Goal: Task Accomplishment & Management: Manage account settings

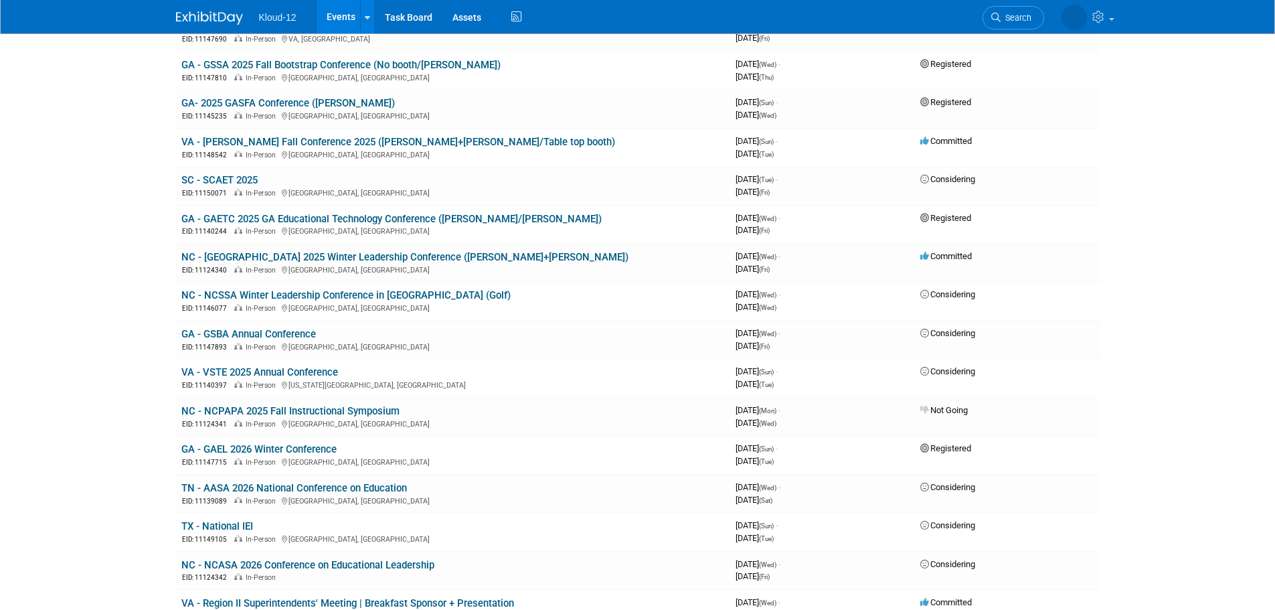
scroll to position [402, 0]
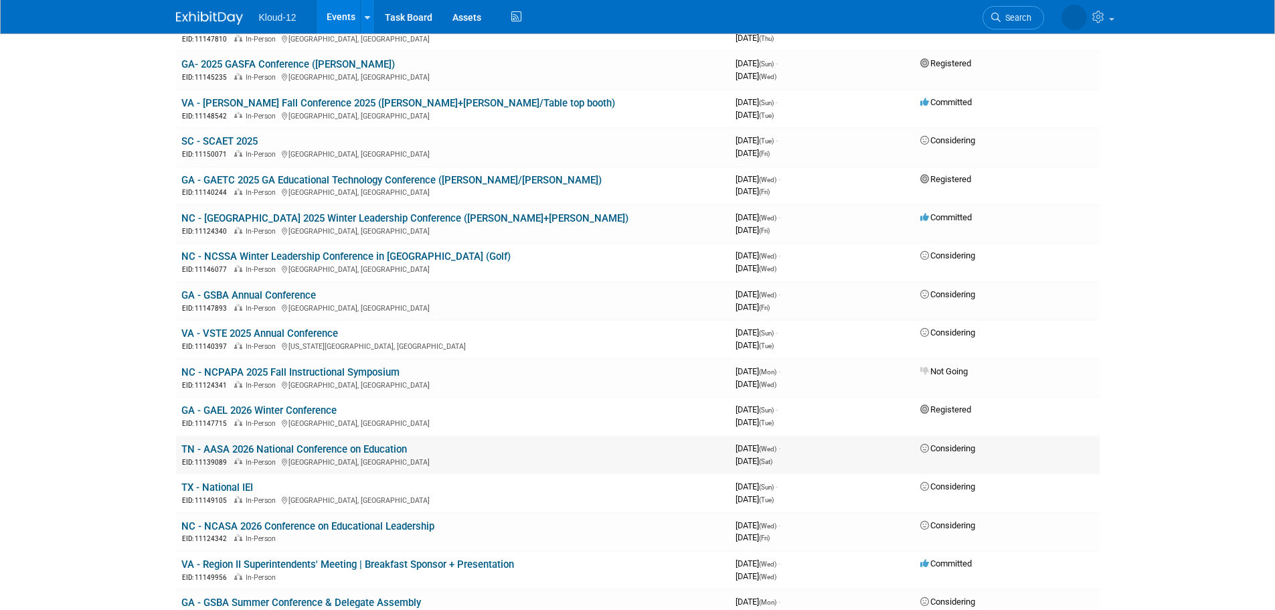
click at [208, 448] on link "TN - AASA 2026 National Conference on Education" at bounding box center [294, 449] width 226 height 12
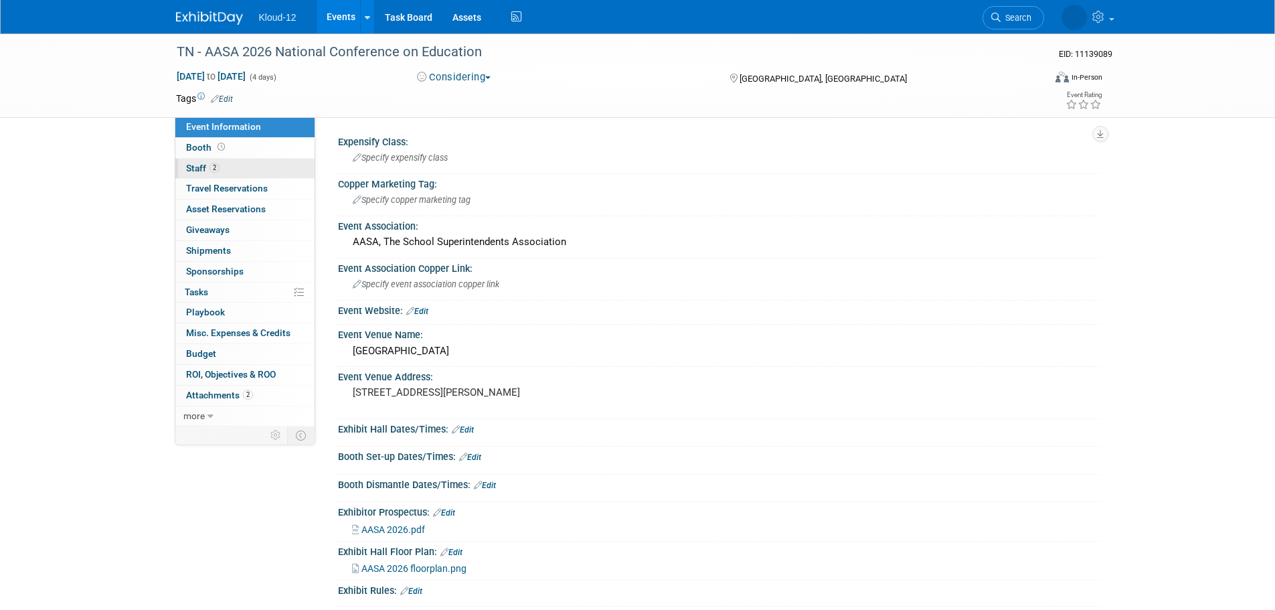
click at [205, 164] on span "Staff 2" at bounding box center [202, 168] width 33 height 11
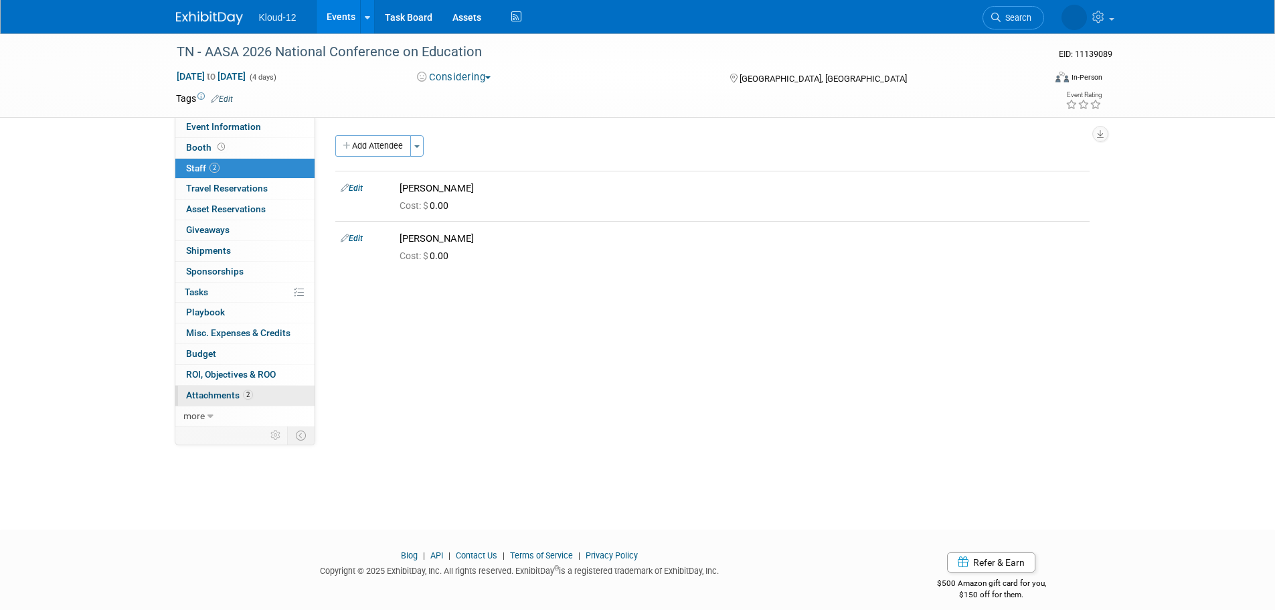
click at [203, 396] on span "Attachments 2" at bounding box center [219, 394] width 67 height 11
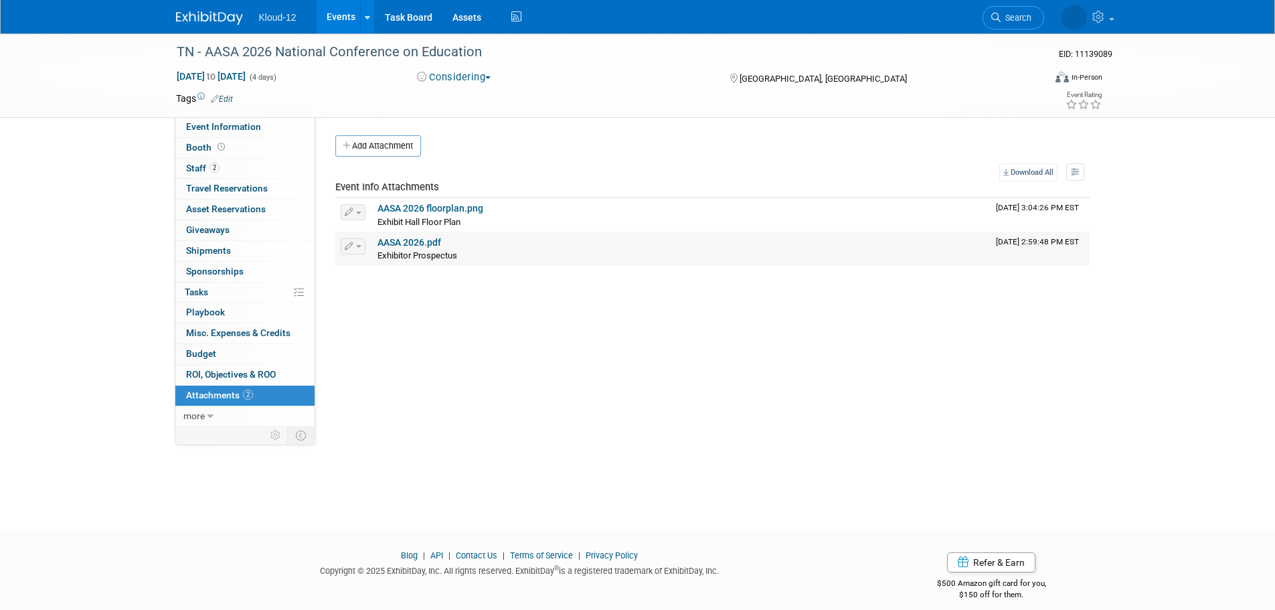
click at [419, 237] on link "AASA 2026.pdf" at bounding box center [409, 242] width 64 height 11
click at [217, 289] on link "0% Tasks 0%" at bounding box center [244, 292] width 139 height 20
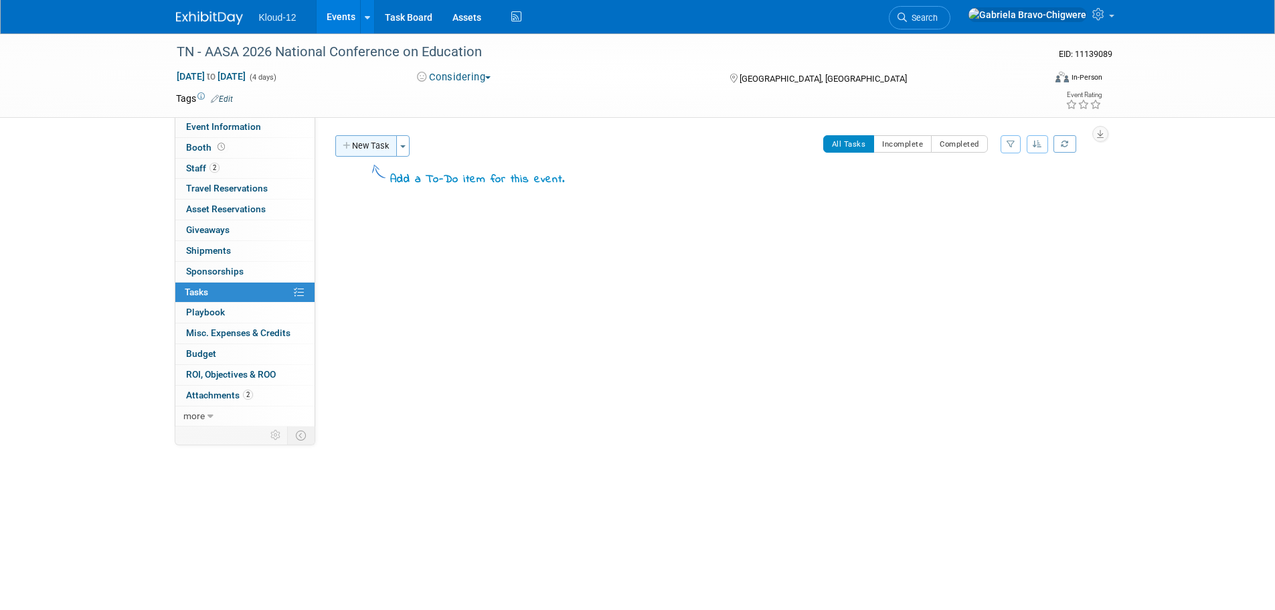
click at [362, 147] on button "New Task" at bounding box center [366, 145] width 62 height 21
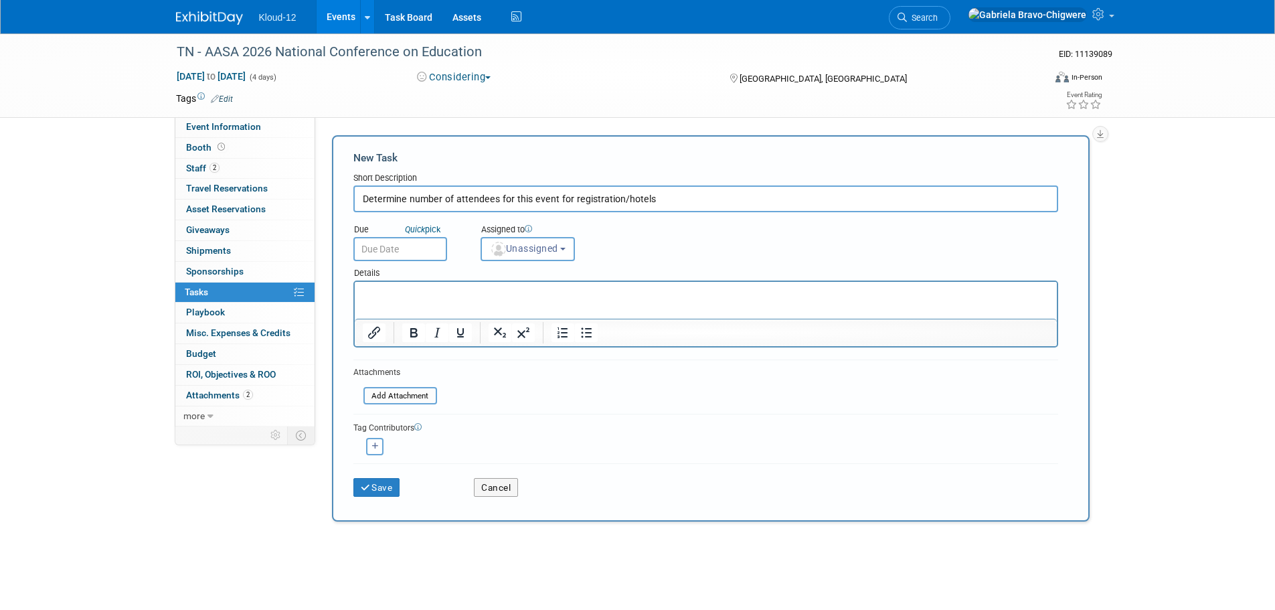
type input "Determine number of attendees for this event for registration/hotels"
click at [427, 243] on input "text" at bounding box center [400, 249] width 94 height 24
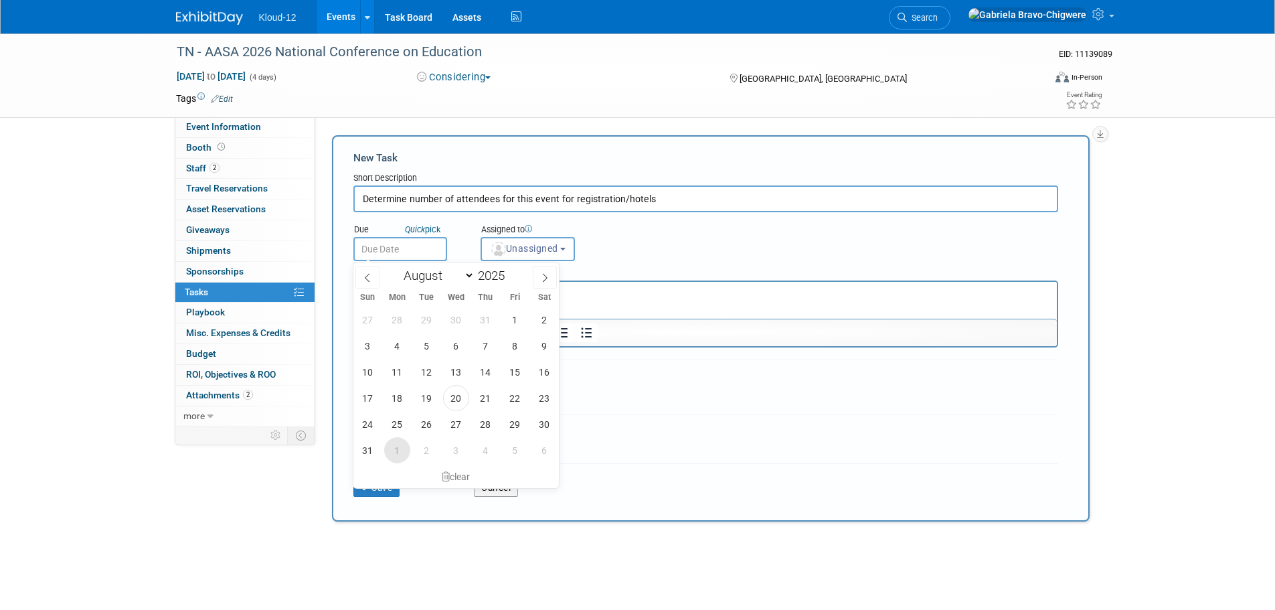
click at [397, 450] on span "1" at bounding box center [397, 450] width 26 height 26
type input "Sep 1, 2025"
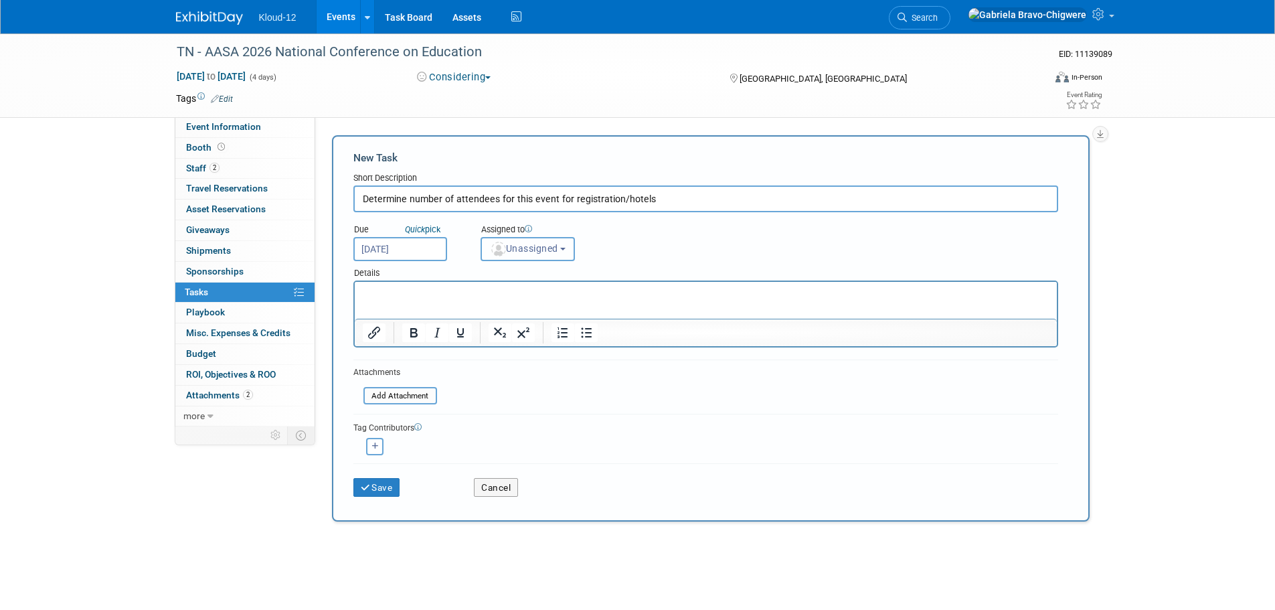
click at [531, 257] on button "Unassigned" at bounding box center [527, 249] width 95 height 24
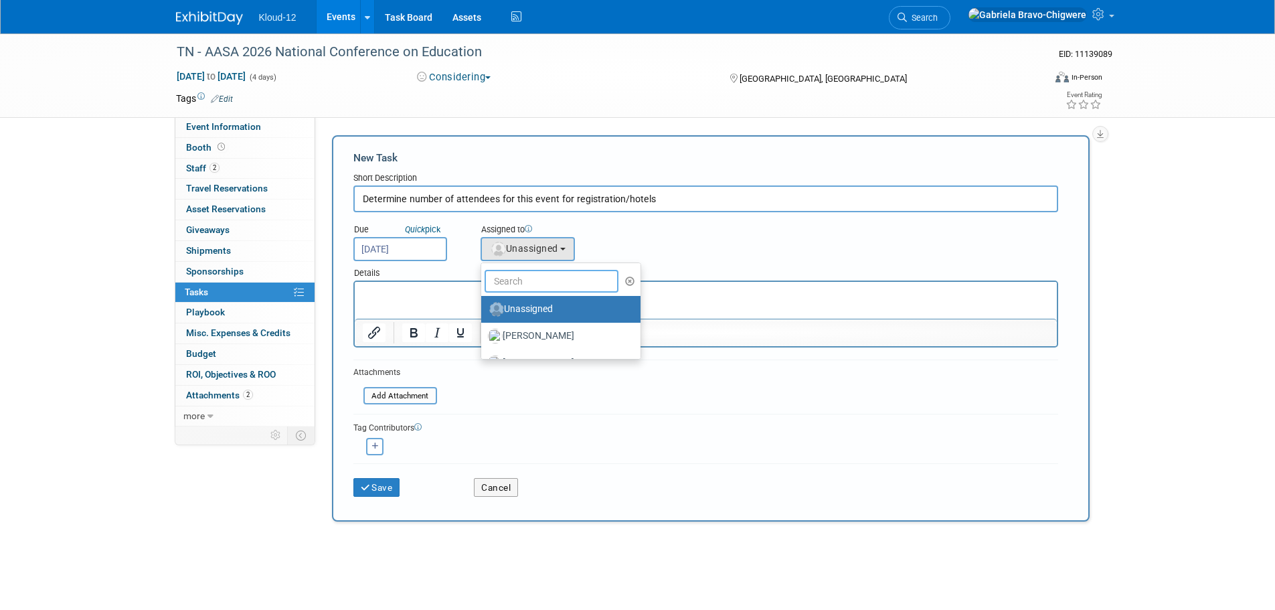
click at [533, 280] on input "text" at bounding box center [552, 281] width 134 height 23
type input "kel"
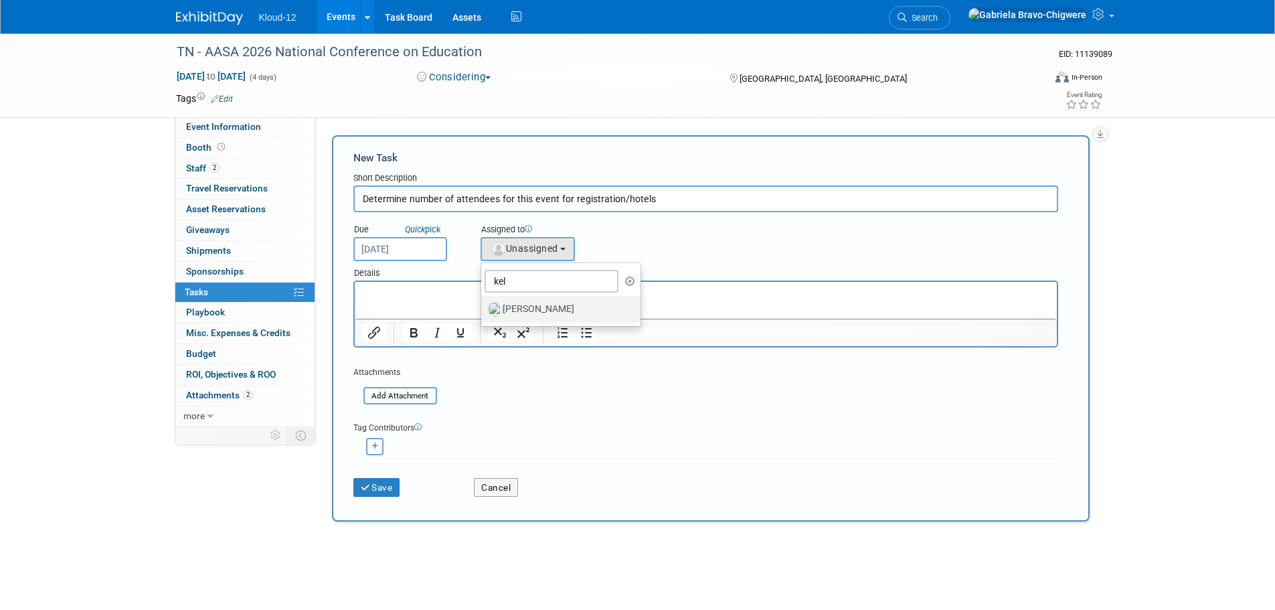
click at [516, 311] on label "Kelli Martines" at bounding box center [558, 308] width 140 height 21
click at [483, 311] on input "Kelli Martines" at bounding box center [478, 307] width 9 height 9
select select "6fd72781-348f-41a4-a1d6-5a39a280611b"
click at [391, 292] on p "Rich Text Area. Press ALT-0 for help." at bounding box center [705, 293] width 687 height 13
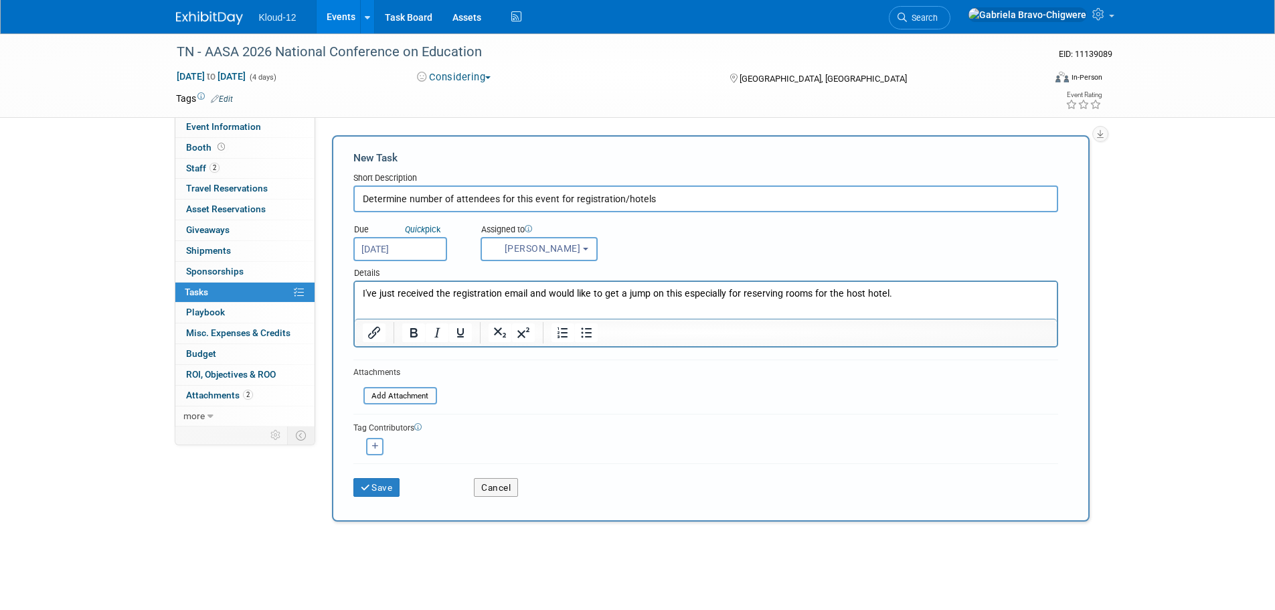
click at [440, 197] on input "Determine number of attendees for this event for registration/hotels" at bounding box center [705, 198] width 705 height 27
click at [409, 198] on input "Determine number of attendees for this event for registration/hotels" at bounding box center [705, 198] width 705 height 27
click at [373, 341] on button "Insert/edit link" at bounding box center [374, 332] width 23 height 19
type input "Determine attendance and number of attendees for this event for registration/ho…"
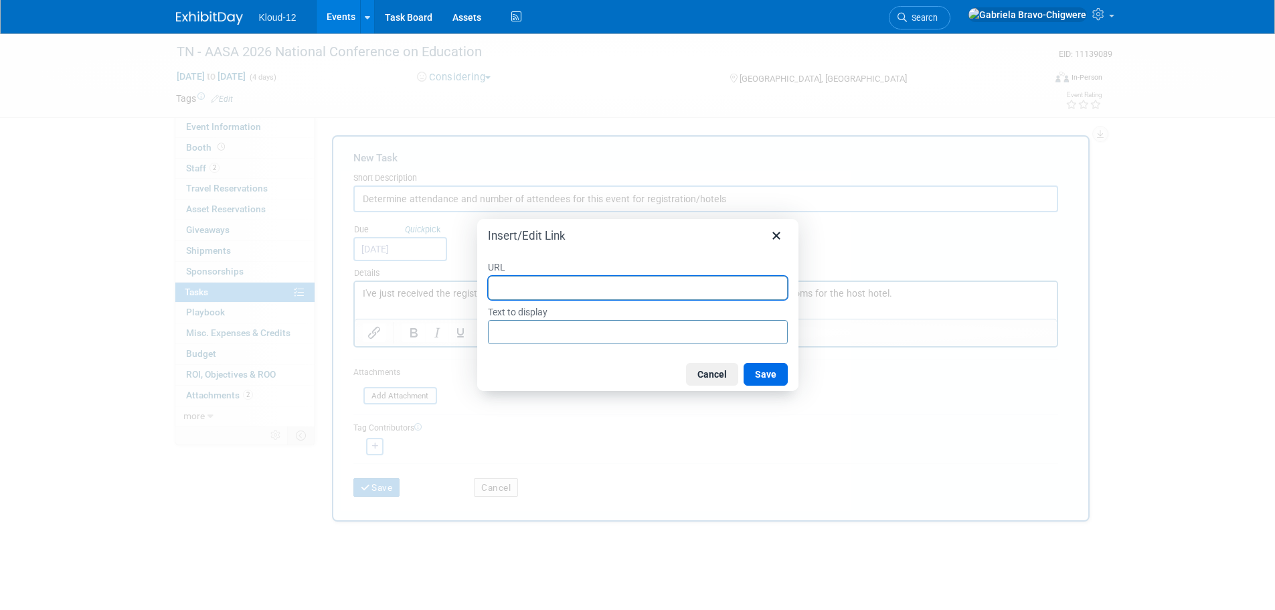
click at [521, 291] on input "URL" at bounding box center [638, 288] width 300 height 24
paste input "https://corereg.cmrus.com/aasa2026"
type input "https://corereg.cmrus.com/aasa2026"
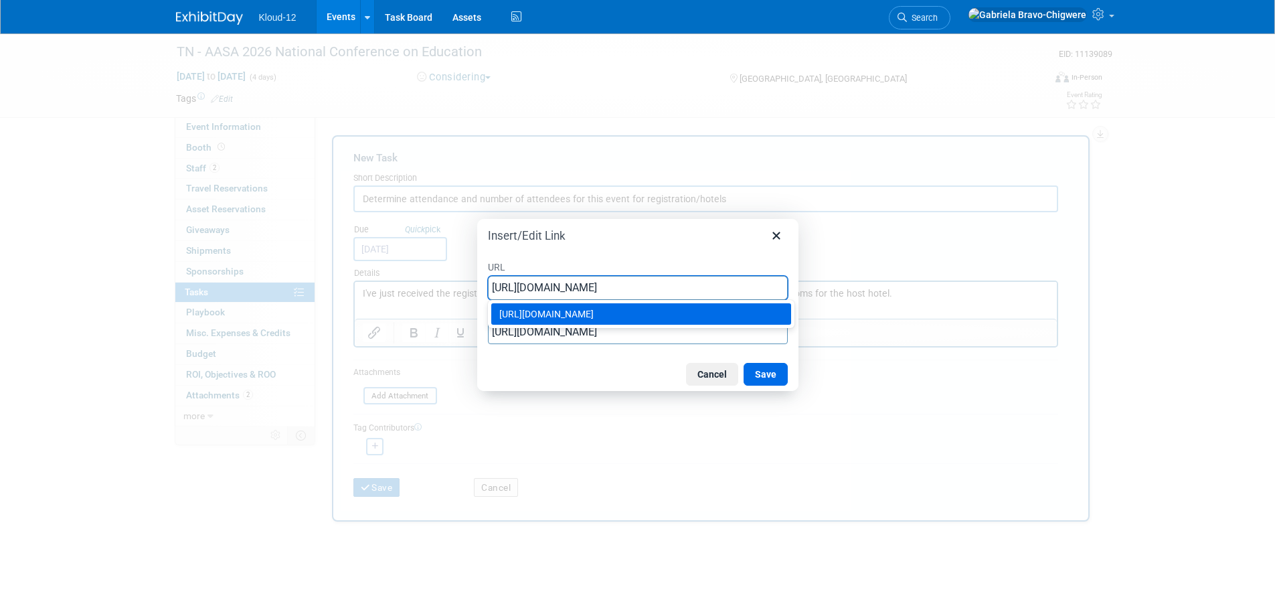
click at [565, 315] on div "https://corereg.cmrus.com/aasa2026" at bounding box center [642, 314] width 286 height 16
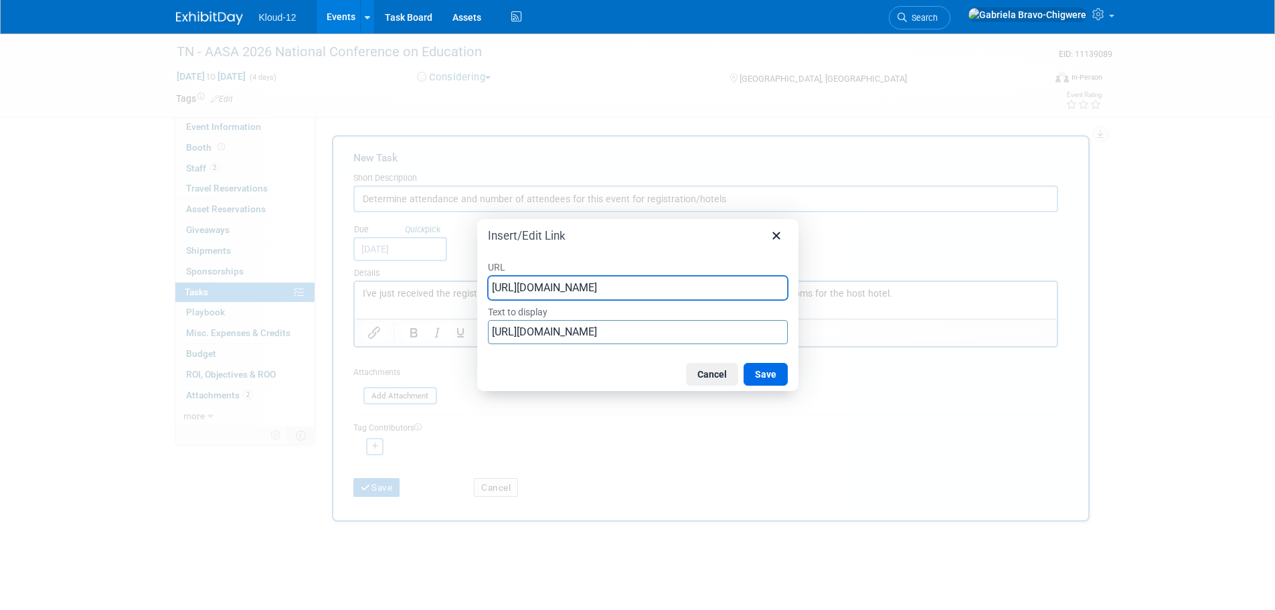
type input "https://corereg.cmrus.com/aasa2026"
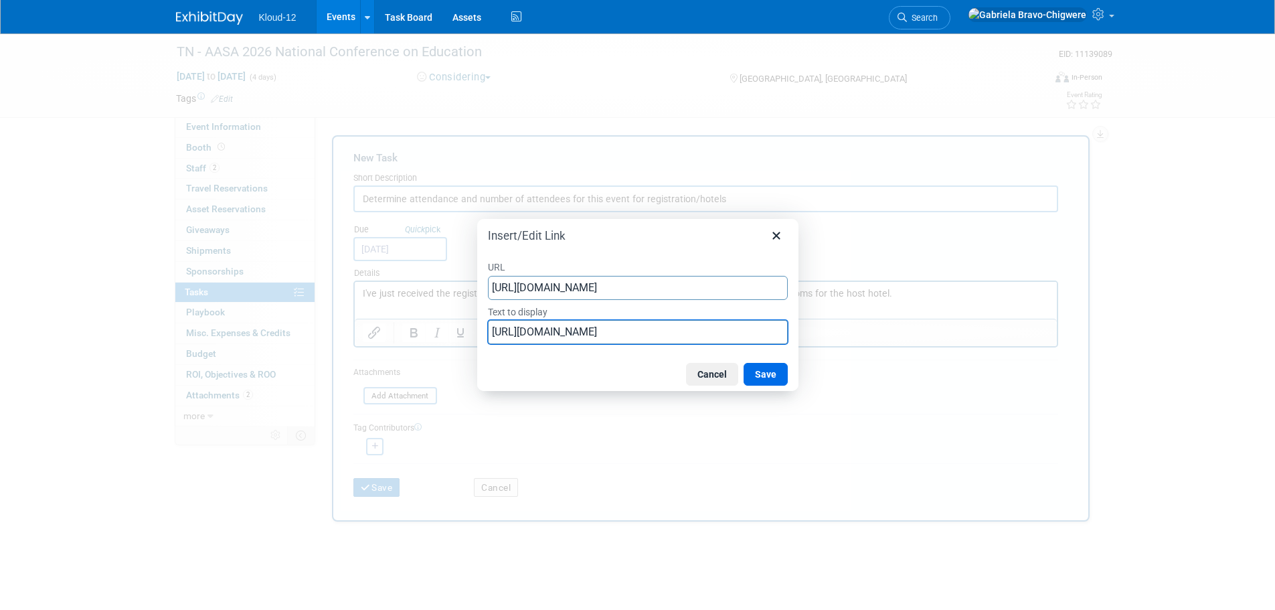
drag, startPoint x: 689, startPoint y: 330, endPoint x: 436, endPoint y: 327, distance: 252.3
click at [436, 327] on div "Insert/Edit Link URL https://corereg.cmrus.com/aasa2026 Text to display https:/…" at bounding box center [637, 305] width 1275 height 610
type input "link to registration"
click at [772, 370] on button "Save" at bounding box center [765, 374] width 44 height 23
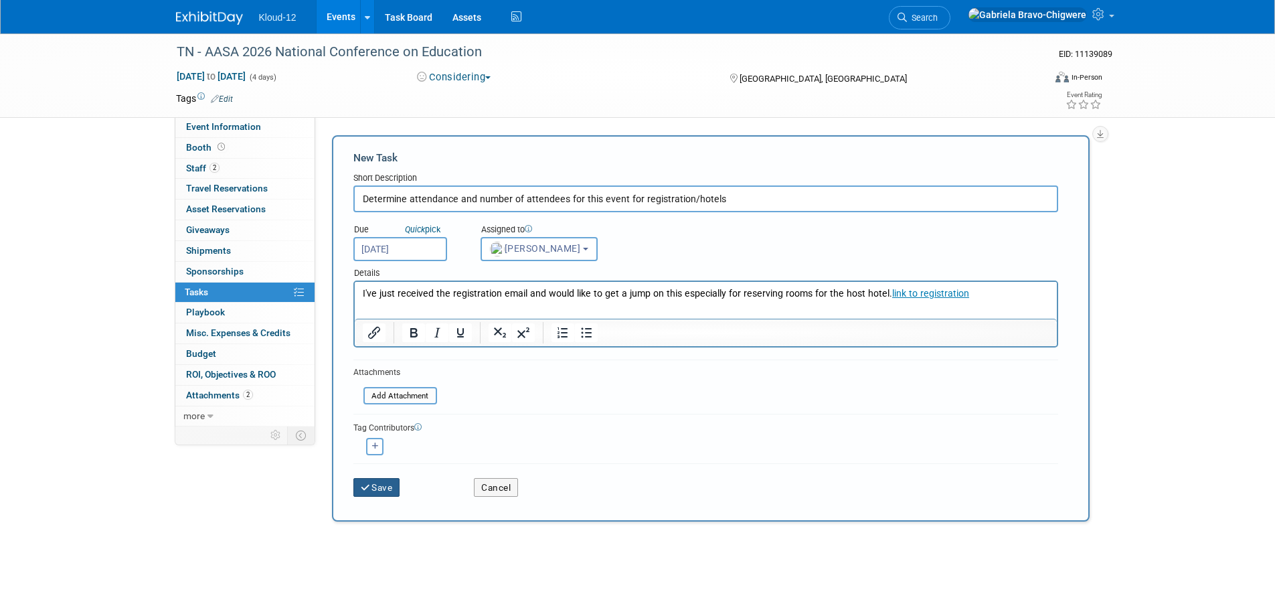
click at [373, 482] on button "Save" at bounding box center [376, 487] width 47 height 19
